Goal: Task Accomplishment & Management: Use online tool/utility

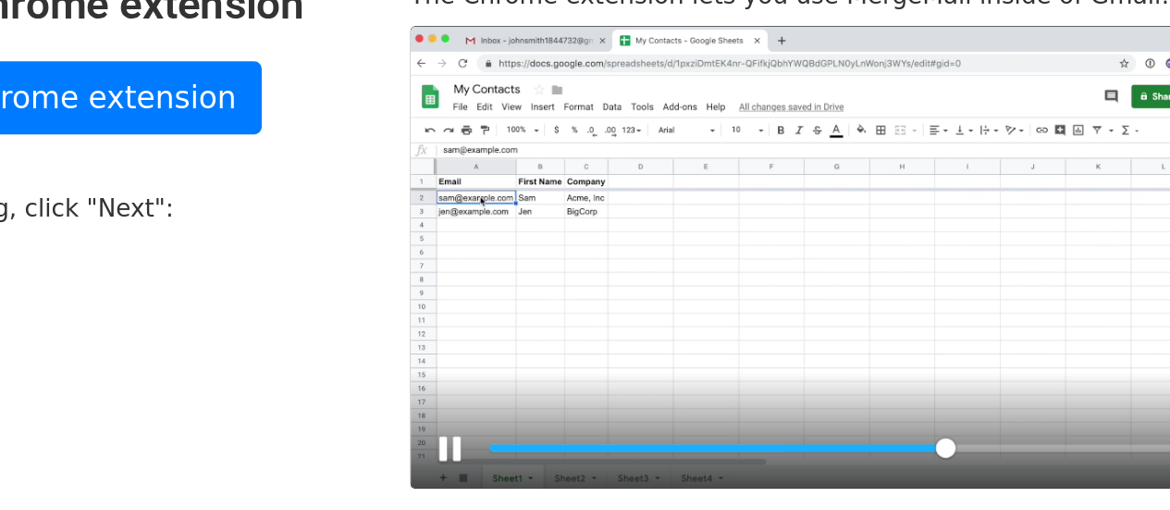
scroll to position [34, 0]
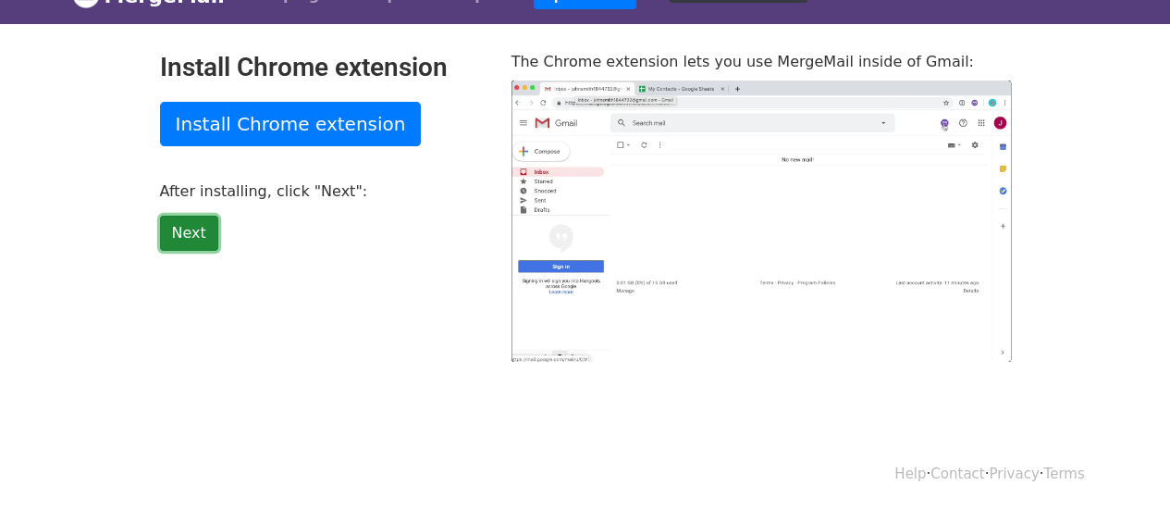
click at [179, 245] on link "Next" at bounding box center [189, 233] width 58 height 35
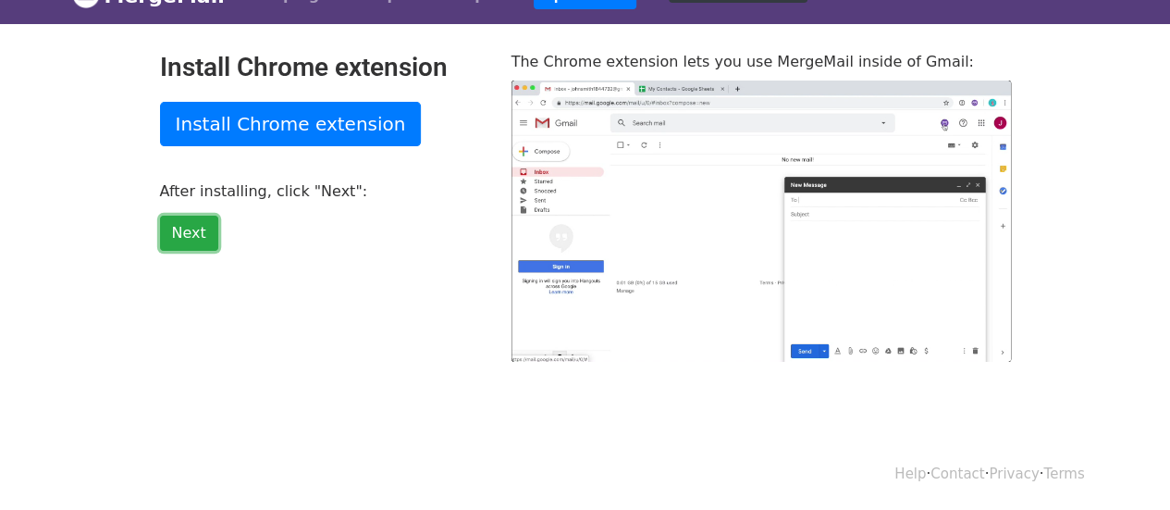
type input "76.51"
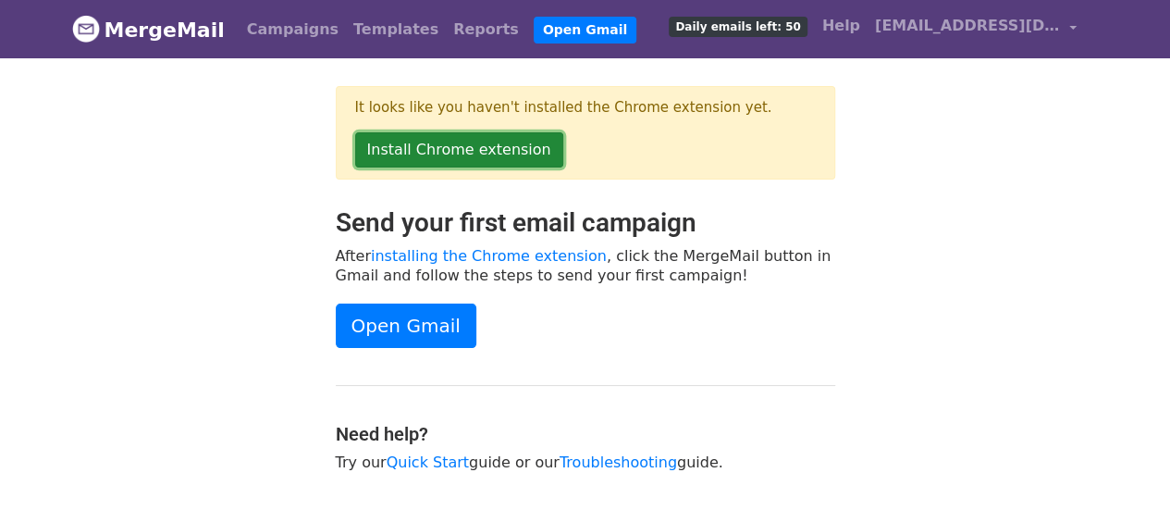
click at [479, 157] on link "Install Chrome extension" at bounding box center [459, 149] width 208 height 35
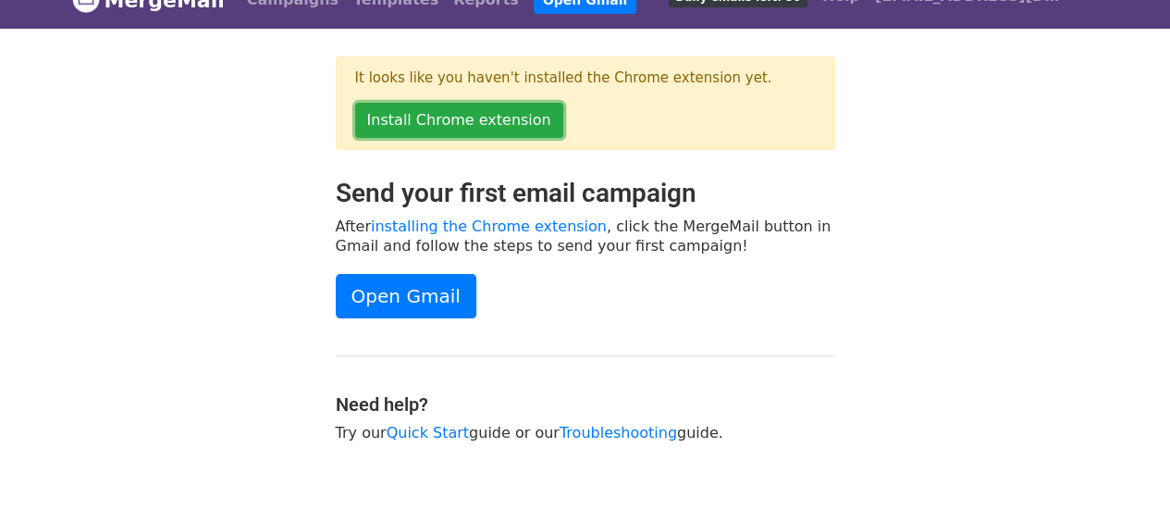
scroll to position [126, 0]
